Goal: Information Seeking & Learning: Find specific fact

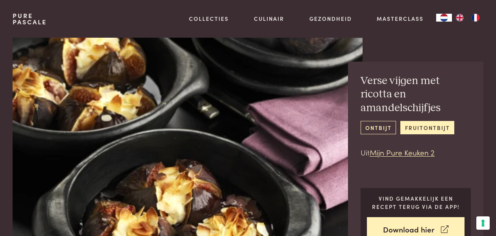
click at [377, 129] on link "ontbijt" at bounding box center [377, 127] width 35 height 13
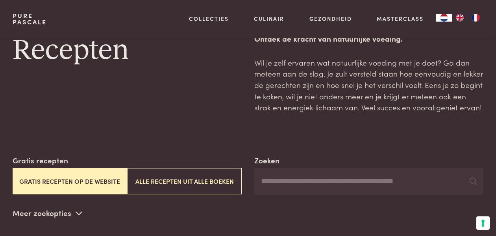
scroll to position [25, 0]
click at [103, 181] on button "Gratis recepten op de website" at bounding box center [70, 182] width 114 height 26
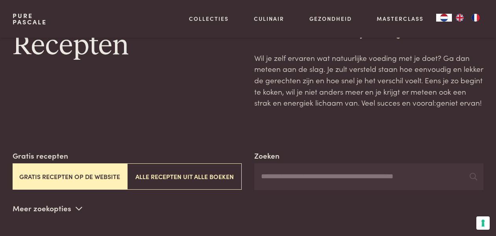
scroll to position [0, 0]
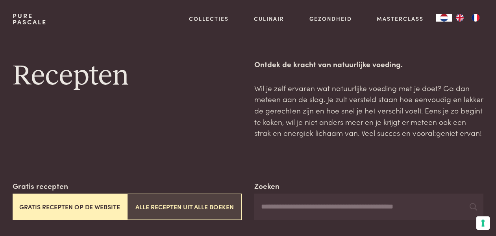
click at [208, 205] on button "Alle recepten uit alle boeken" at bounding box center [184, 207] width 114 height 26
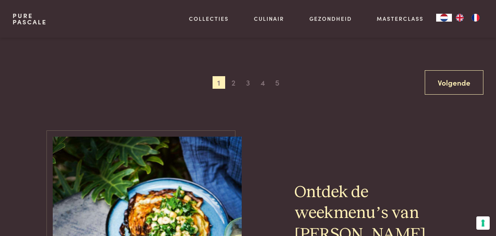
scroll to position [1530, 0]
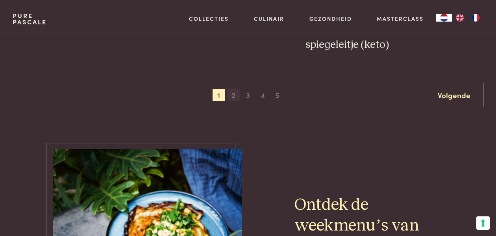
click at [234, 95] on span "2" at bounding box center [233, 95] width 13 height 13
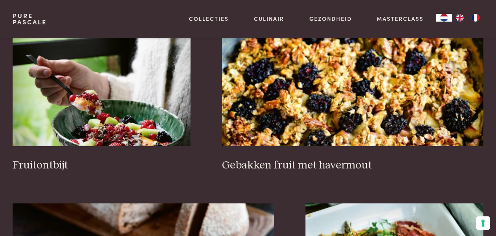
scroll to position [498, 0]
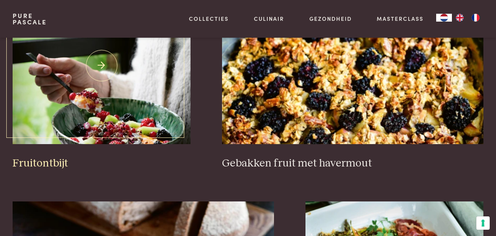
click at [125, 122] on img at bounding box center [102, 65] width 178 height 157
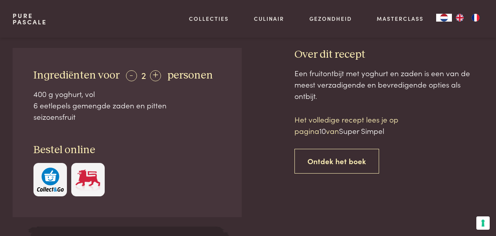
scroll to position [267, 0]
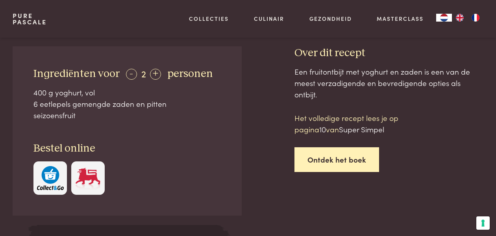
click at [328, 152] on link "Ontdek het boek" at bounding box center [336, 160] width 85 height 25
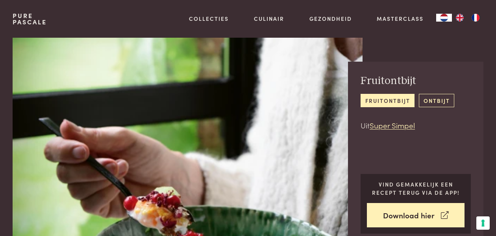
click at [437, 98] on link "ontbijt" at bounding box center [436, 100] width 35 height 13
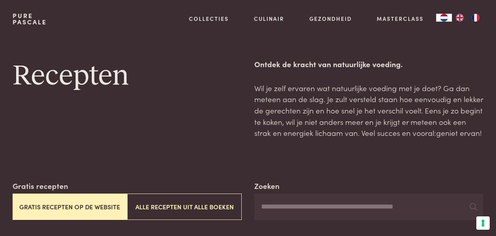
click at [281, 210] on input "Zoeken" at bounding box center [368, 207] width 229 height 27
type input "**********"
click at [472, 207] on icon at bounding box center [472, 206] width 7 height 7
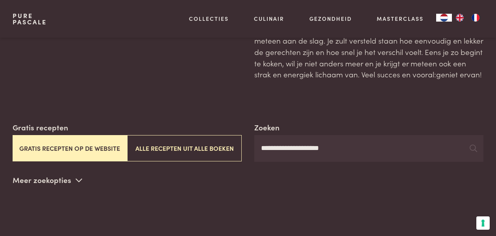
scroll to position [70, 0]
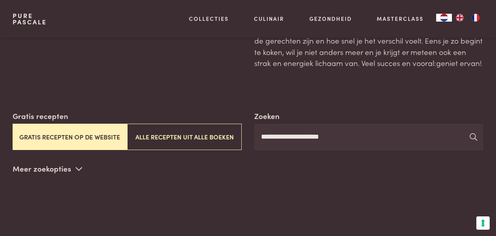
click at [474, 136] on icon at bounding box center [472, 136] width 7 height 7
click at [472, 136] on icon at bounding box center [472, 136] width 7 height 7
click at [76, 169] on icon at bounding box center [79, 168] width 7 height 7
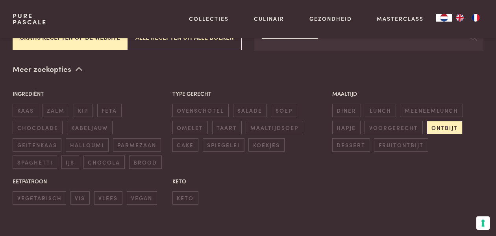
scroll to position [173, 0]
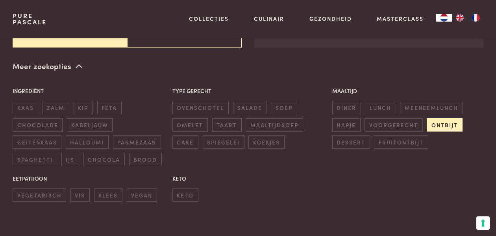
click at [456, 122] on span "ontbijt" at bounding box center [443, 124] width 35 height 13
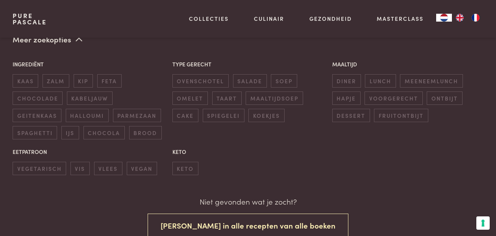
scroll to position [192, 0]
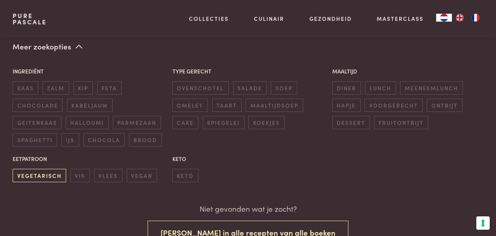
click at [58, 175] on span "vegetarisch" at bounding box center [39, 175] width 53 height 13
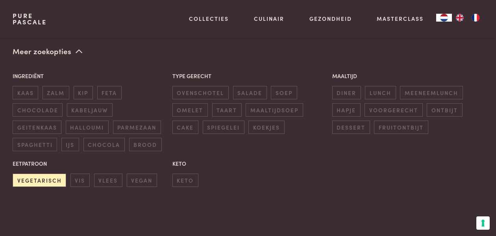
scroll to position [187, 0]
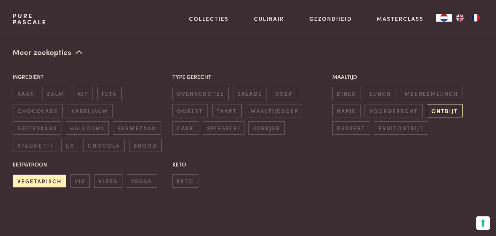
click at [444, 110] on span "ontbijt" at bounding box center [443, 110] width 35 height 13
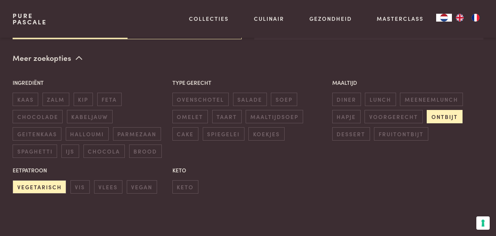
scroll to position [181, 0]
click at [28, 102] on span "kaas" at bounding box center [26, 99] width 26 height 13
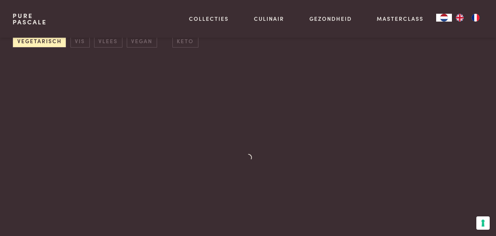
scroll to position [333, 0]
